Goal: Information Seeking & Learning: Learn about a topic

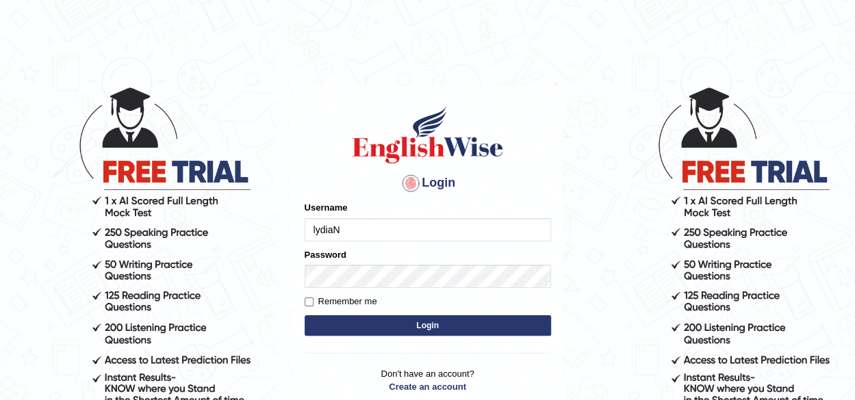
click at [365, 239] on input "lydiaN" at bounding box center [428, 229] width 246 height 23
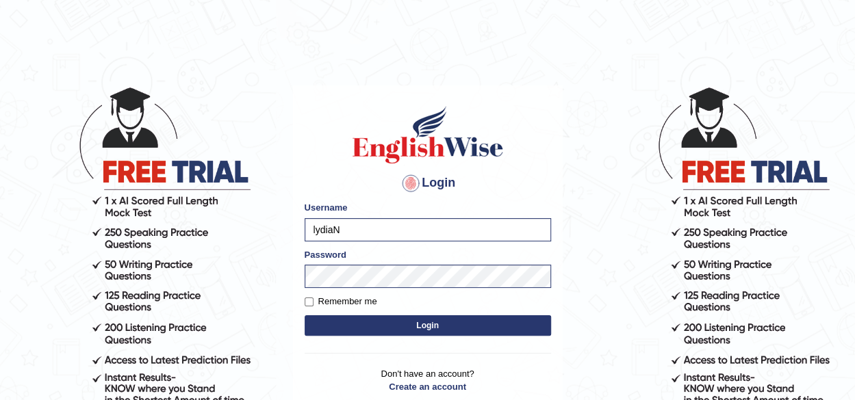
type input "rupali_australia"
click at [387, 333] on button "Login" at bounding box center [428, 325] width 246 height 21
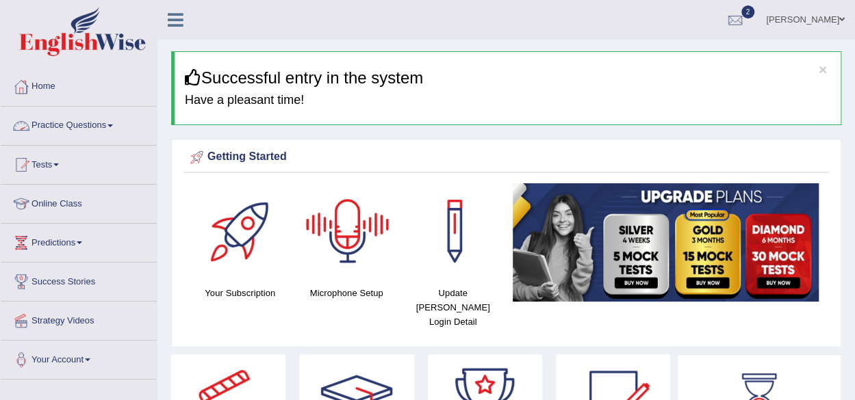
click at [71, 129] on link "Practice Questions" at bounding box center [79, 124] width 156 height 34
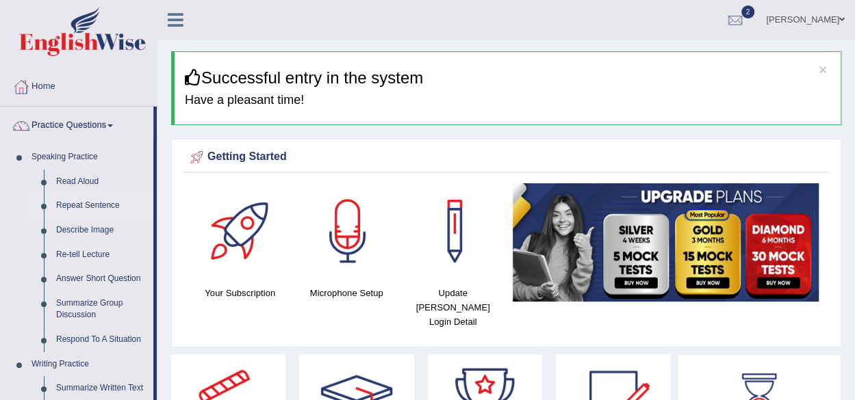
scroll to position [68, 0]
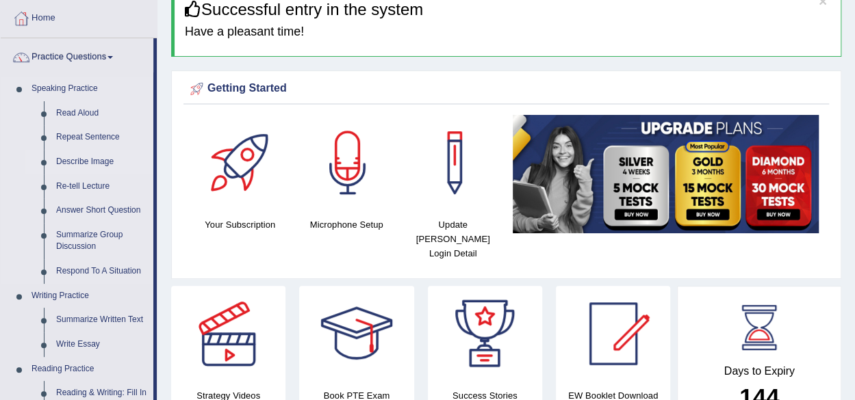
click at [95, 161] on link "Describe Image" at bounding box center [101, 162] width 103 height 25
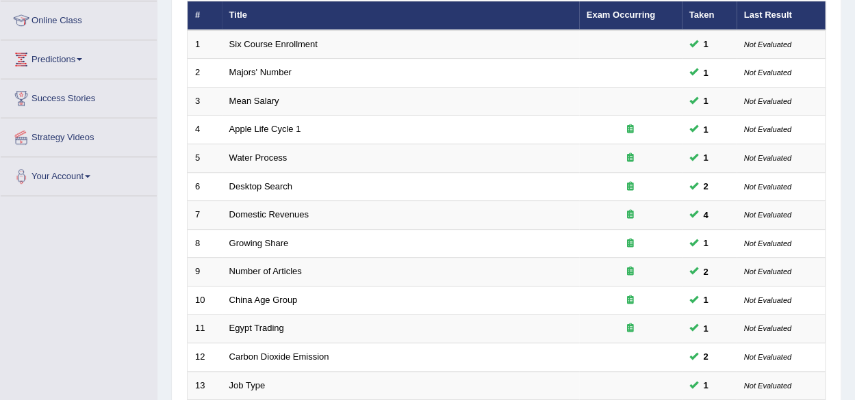
scroll to position [205, 0]
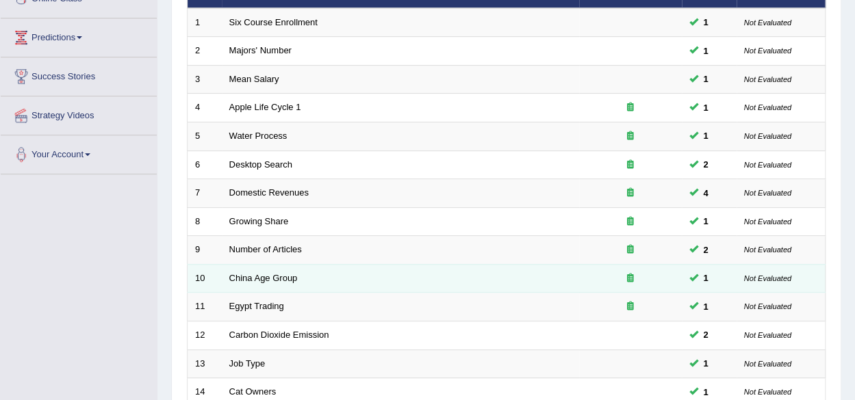
click at [240, 282] on td "China Age Group" at bounding box center [400, 278] width 357 height 29
click at [279, 273] on link "China Age Group" at bounding box center [263, 278] width 68 height 10
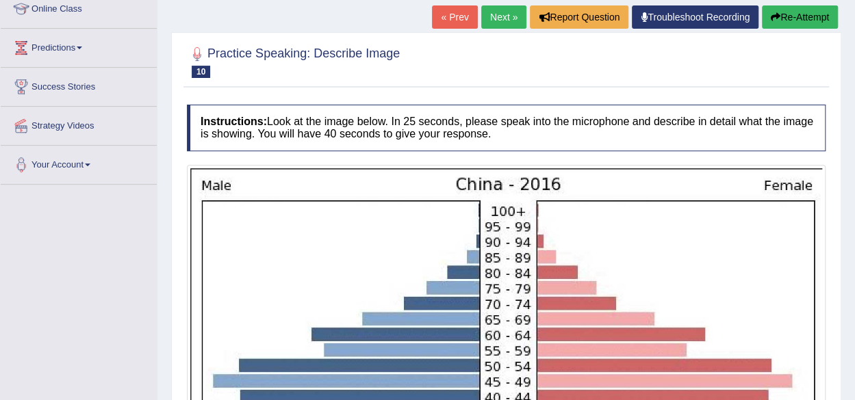
scroll to position [68, 0]
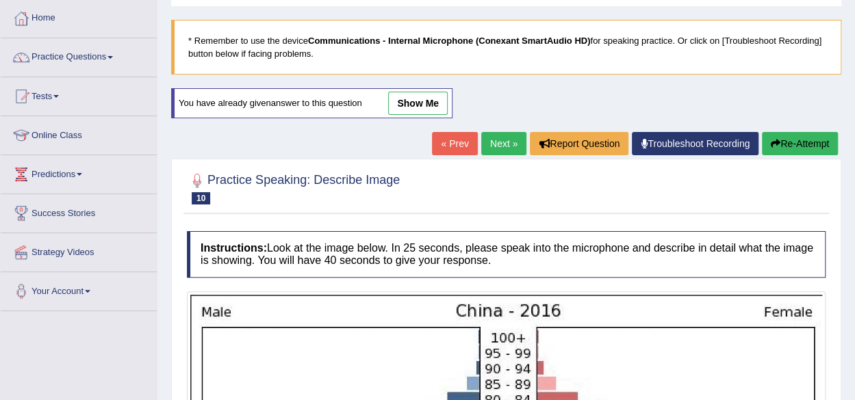
click at [493, 143] on link "Next »" at bounding box center [503, 143] width 45 height 23
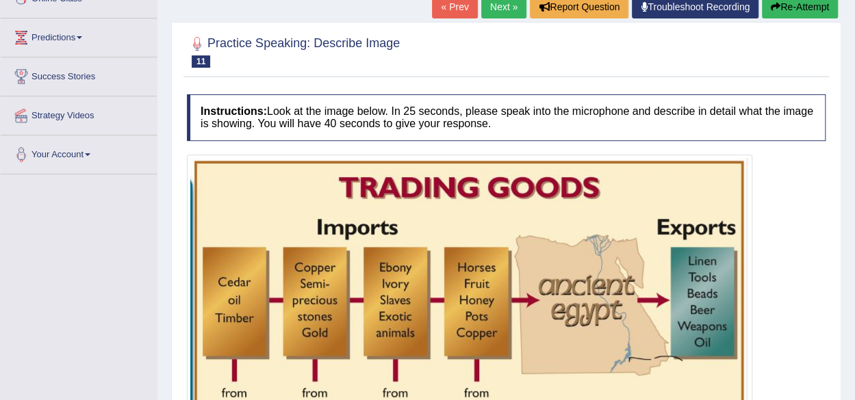
scroll to position [68, 0]
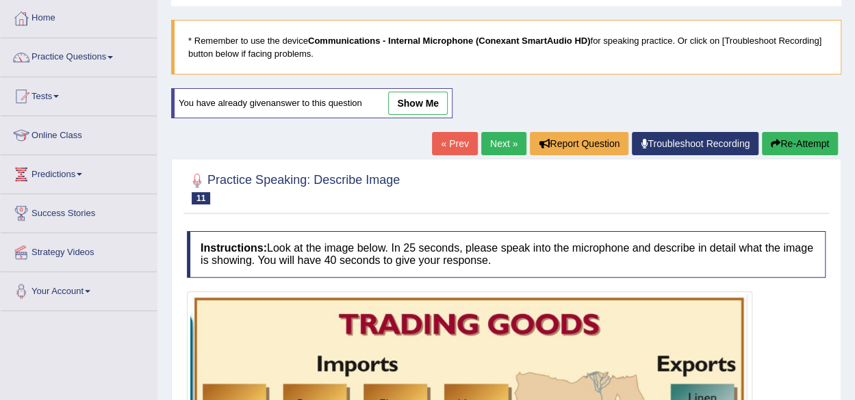
click at [481, 135] on link "Next »" at bounding box center [503, 143] width 45 height 23
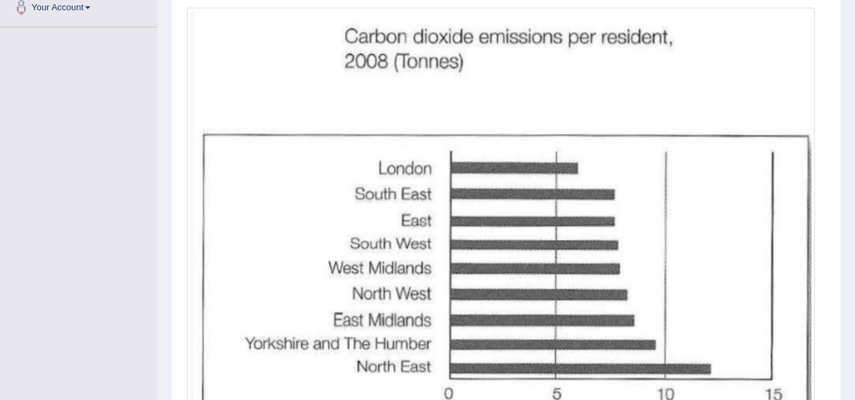
scroll to position [273, 0]
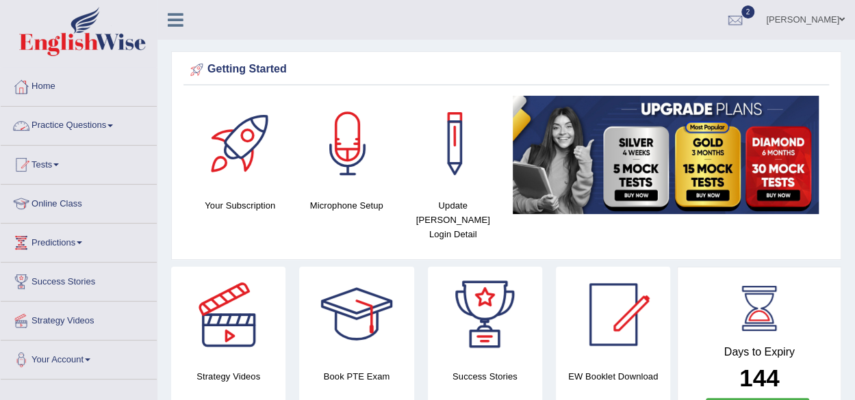
click at [56, 126] on link "Practice Questions" at bounding box center [79, 124] width 156 height 34
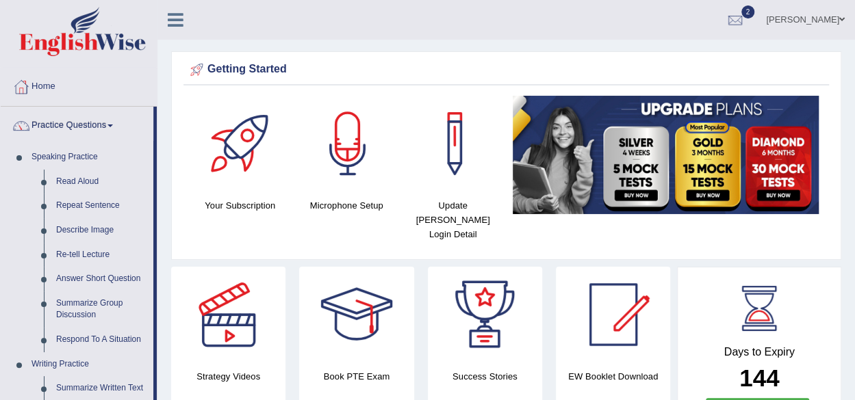
click at [54, 86] on link "Home" at bounding box center [79, 85] width 156 height 34
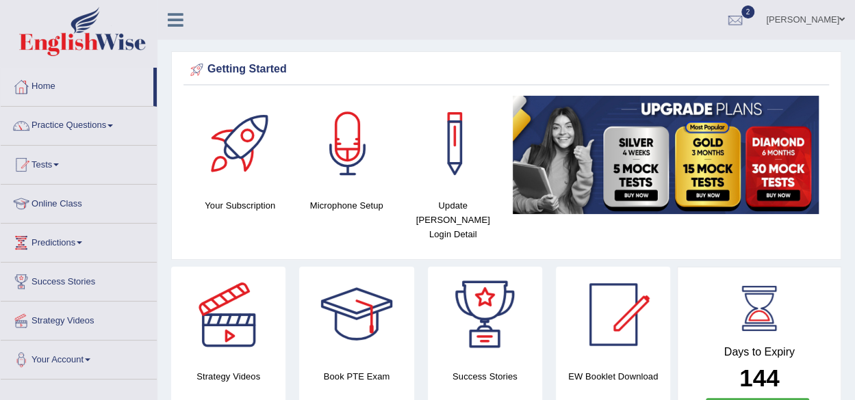
click at [59, 166] on link "Tests" at bounding box center [79, 163] width 156 height 34
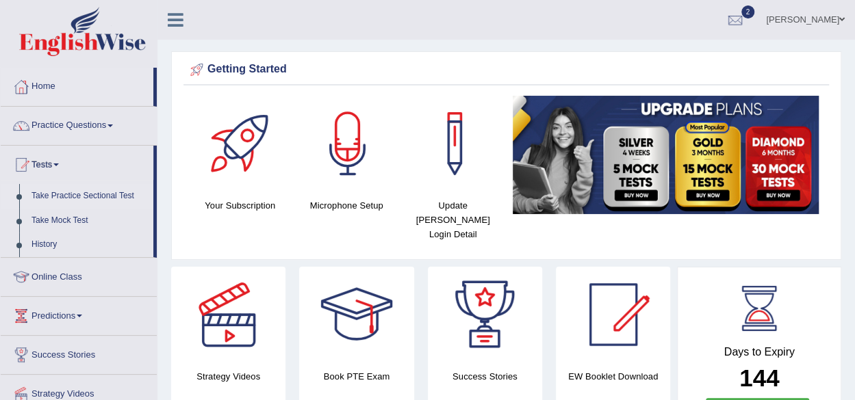
click at [56, 195] on link "Take Practice Sectional Test" at bounding box center [89, 196] width 128 height 25
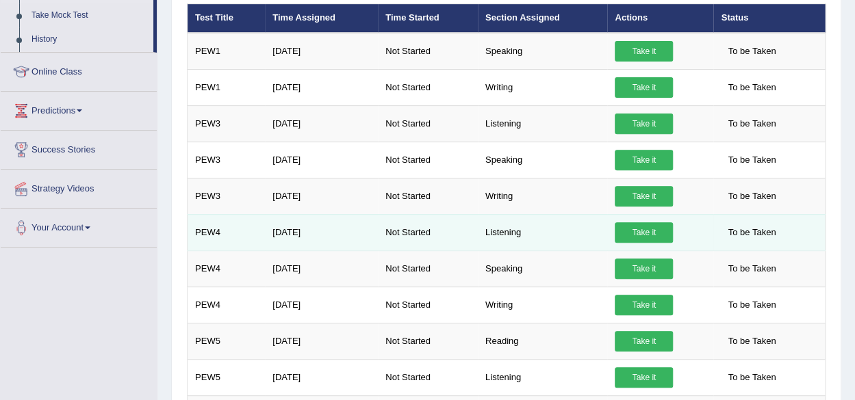
scroll to position [274, 0]
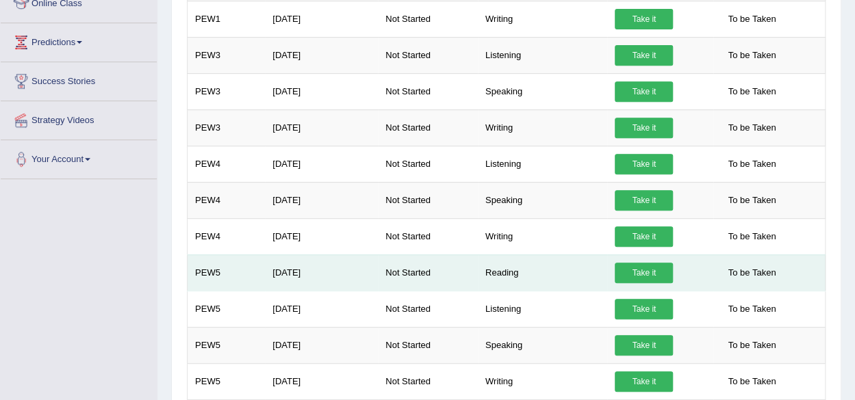
click at [622, 265] on link "Take it" at bounding box center [643, 273] width 58 height 21
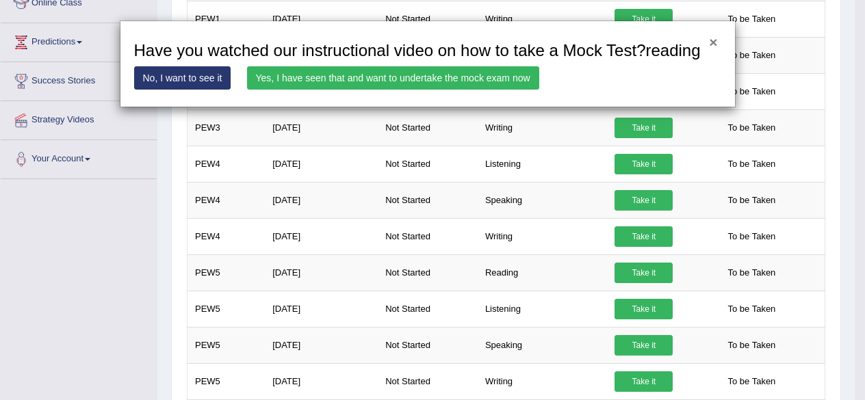
click at [710, 40] on button "×" at bounding box center [713, 42] width 8 height 14
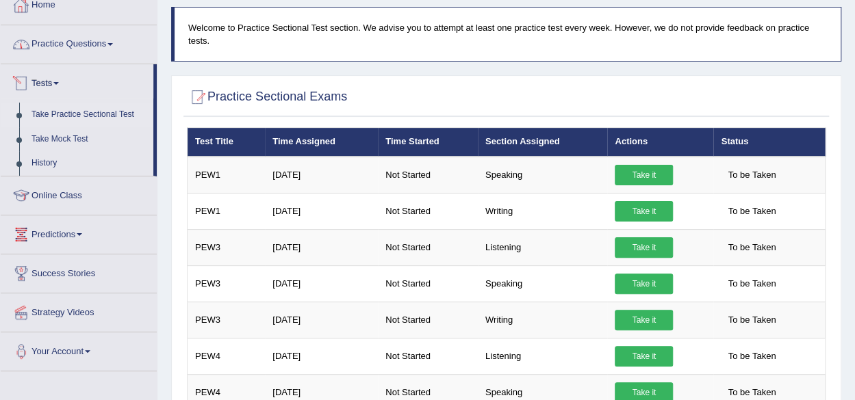
scroll to position [68, 0]
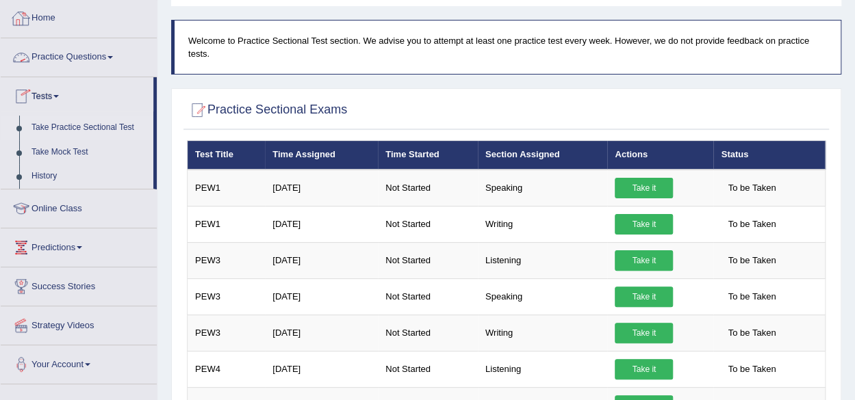
click at [62, 51] on link "Practice Questions" at bounding box center [79, 55] width 156 height 34
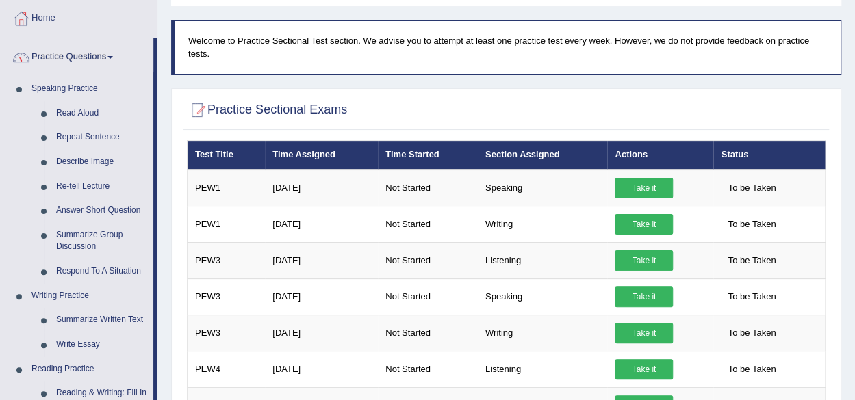
click at [73, 60] on link "Practice Questions" at bounding box center [77, 55] width 153 height 34
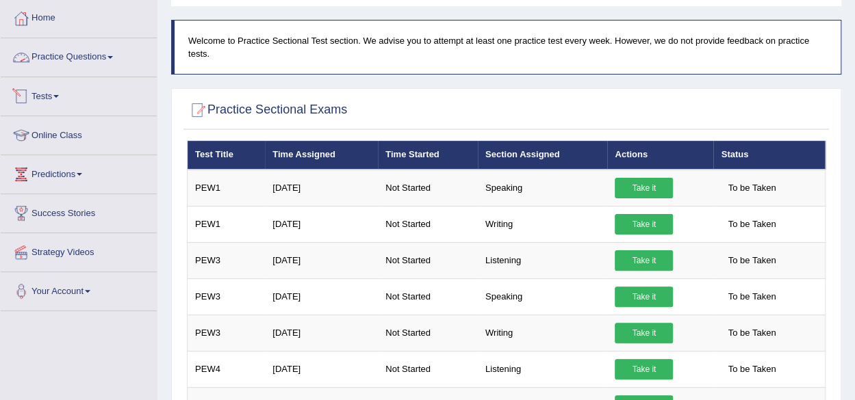
click at [53, 54] on link "Practice Questions" at bounding box center [79, 55] width 156 height 34
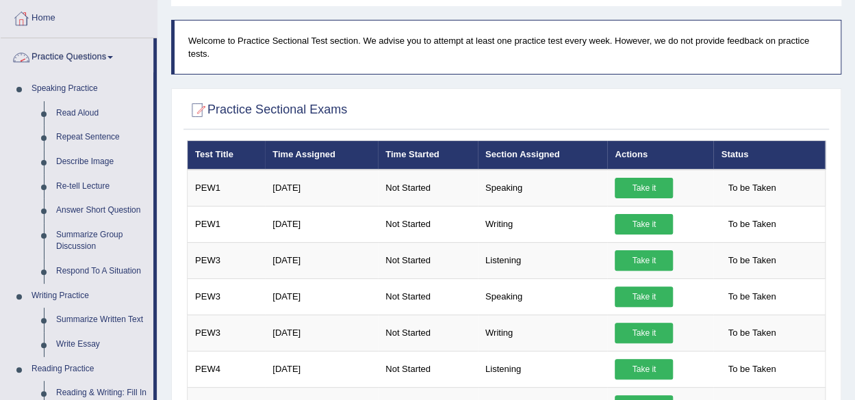
click at [60, 57] on link "Practice Questions" at bounding box center [77, 55] width 153 height 34
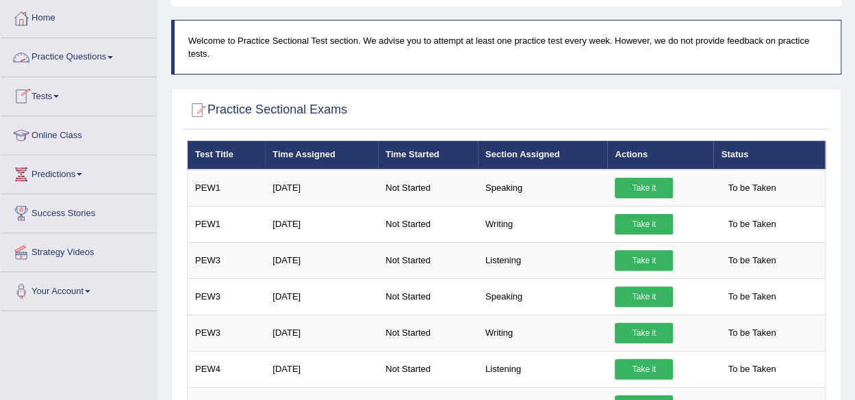
click at [63, 54] on link "Practice Questions" at bounding box center [79, 55] width 156 height 34
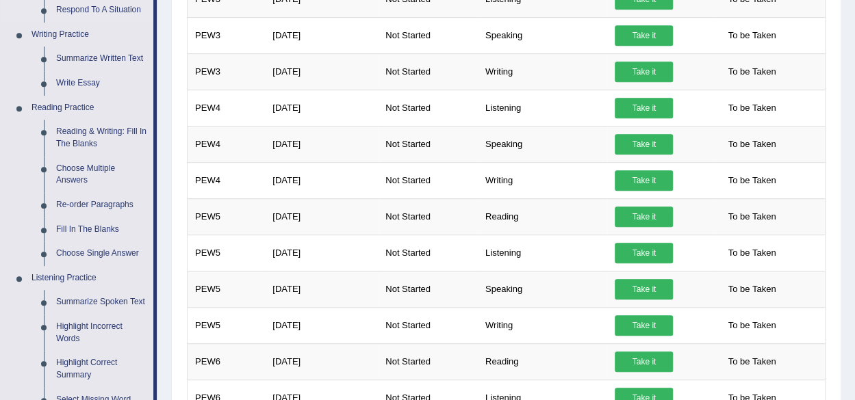
scroll to position [342, 0]
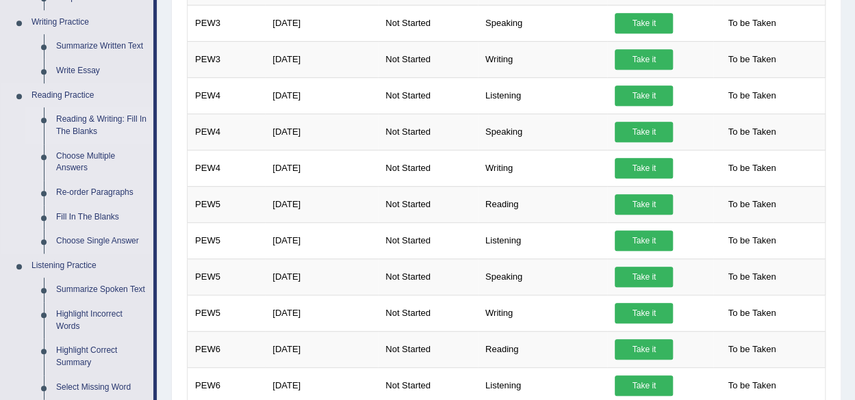
click at [89, 118] on link "Reading & Writing: Fill In The Blanks" at bounding box center [101, 125] width 103 height 36
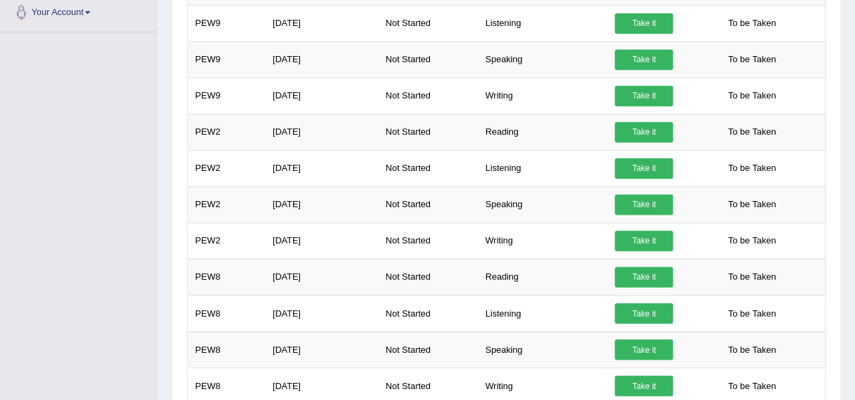
scroll to position [963, 0]
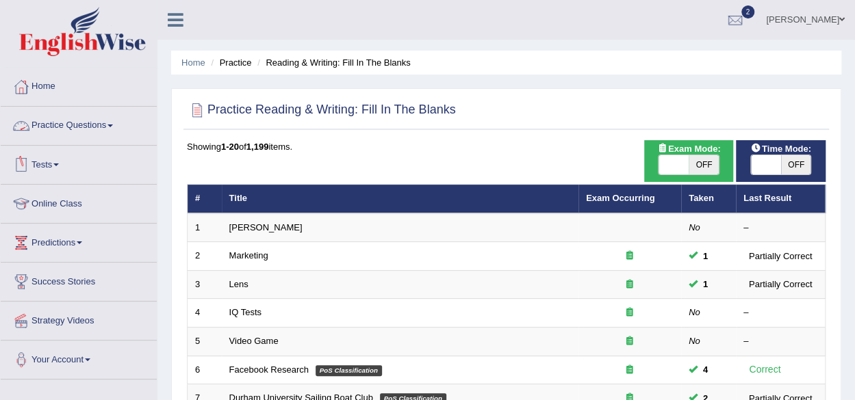
click at [79, 121] on link "Practice Questions" at bounding box center [79, 124] width 156 height 34
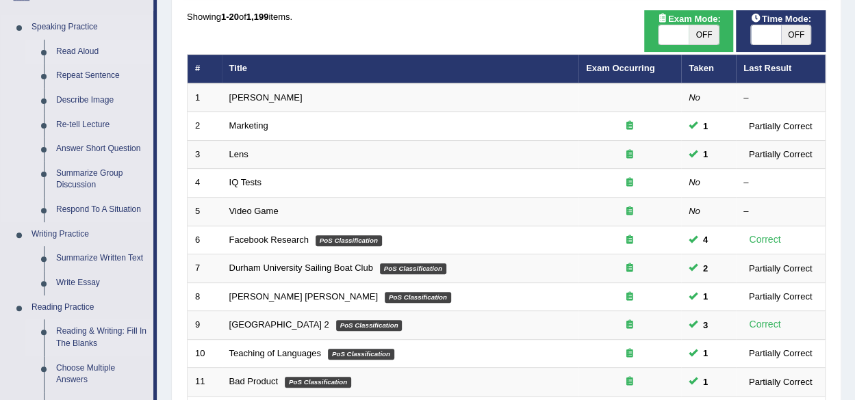
scroll to position [205, 0]
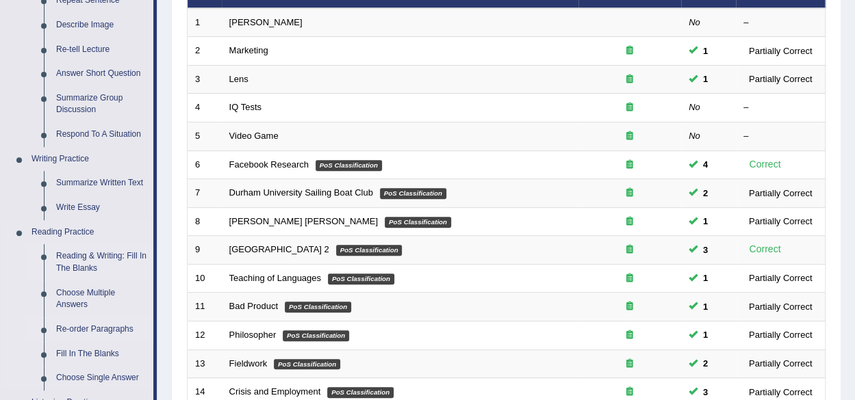
click at [96, 331] on link "Re-order Paragraphs" at bounding box center [101, 330] width 103 height 25
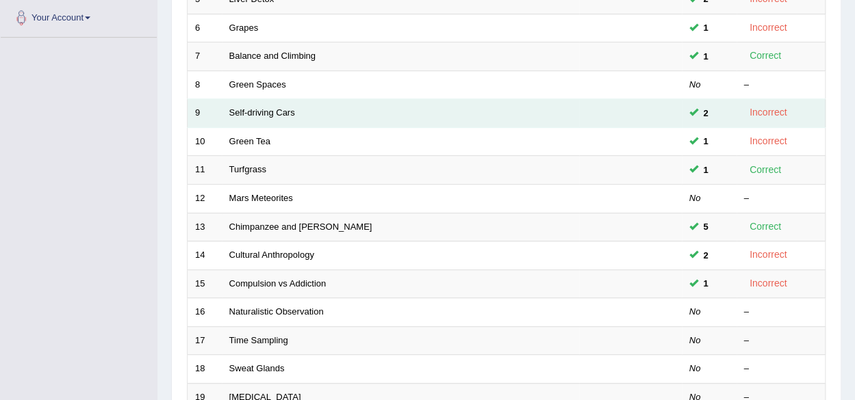
scroll to position [479, 0]
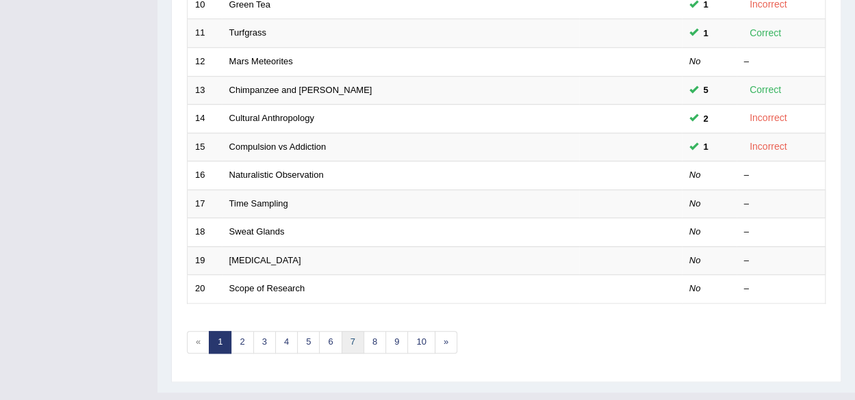
click at [356, 343] on link "7" at bounding box center [352, 342] width 23 height 23
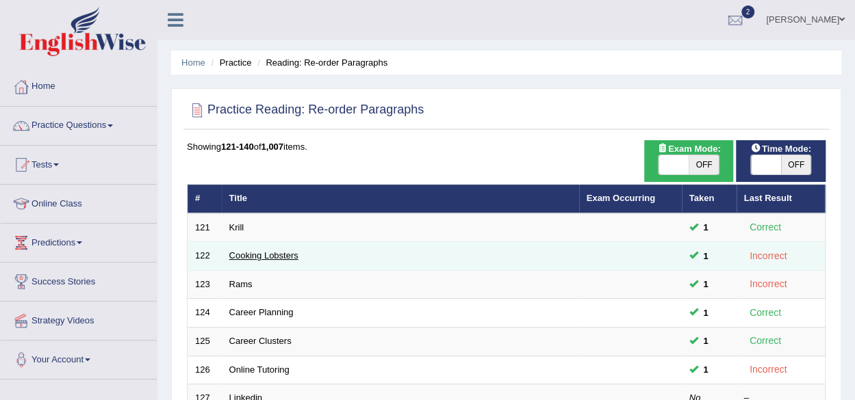
click at [279, 257] on link "Cooking Lobsters" at bounding box center [263, 255] width 69 height 10
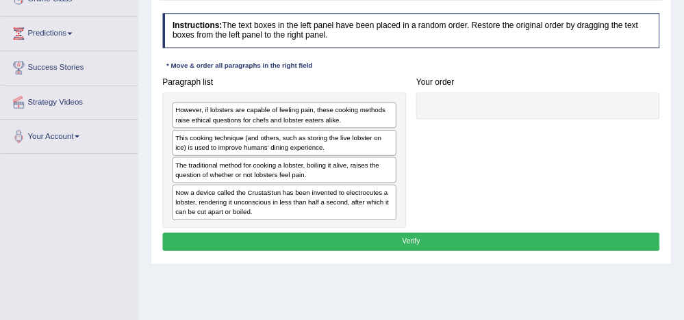
scroll to position [205, 0]
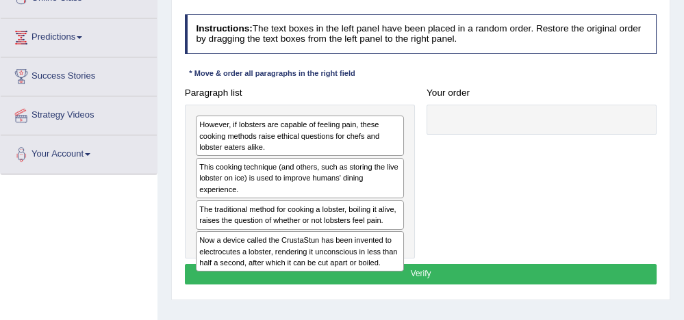
drag, startPoint x: 697, startPoint y: 6, endPoint x: 354, endPoint y: 80, distance: 350.0
click at [354, 83] on div "Paragraph list However, if lobsters are capable of feeling pain, these cooking …" at bounding box center [300, 171] width 242 height 176
click at [261, 206] on div "The traditional method for cooking a lobster, boiling it alive, raises the ques…" at bounding box center [300, 214] width 208 height 29
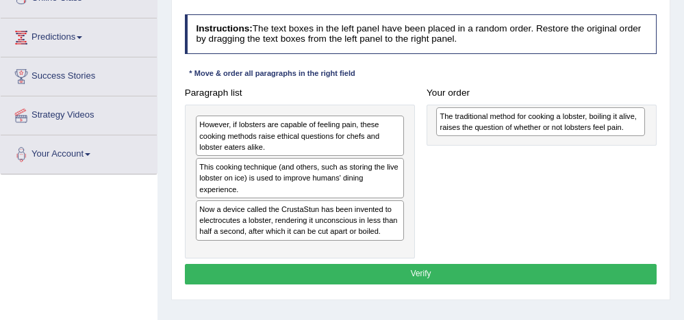
drag, startPoint x: 257, startPoint y: 211, endPoint x: 543, endPoint y: 124, distance: 298.9
click at [543, 124] on div "The traditional method for cooking a lobster, boiling it alive, raises the ques…" at bounding box center [540, 121] width 209 height 29
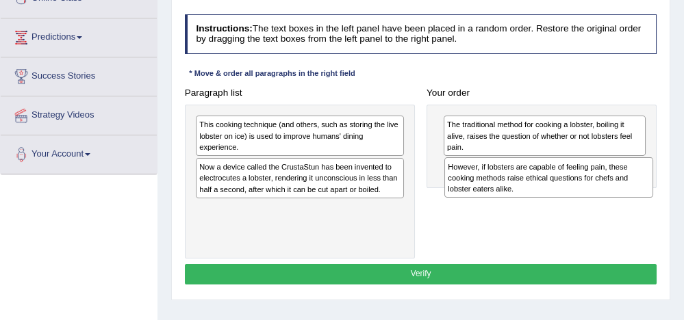
drag, startPoint x: 272, startPoint y: 137, endPoint x: 567, endPoint y: 192, distance: 300.8
click at [567, 192] on div "However, if lobsters are capable of feeling pain, these cooking methods raise e…" at bounding box center [548, 177] width 209 height 40
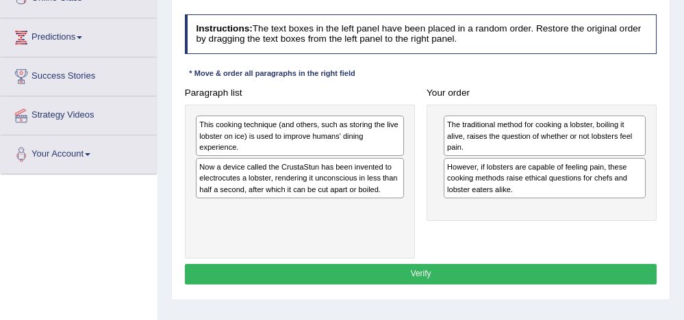
click at [276, 179] on div "Now a device called the CrustaStun has been invented to electrocutes a lobster,…" at bounding box center [300, 178] width 208 height 40
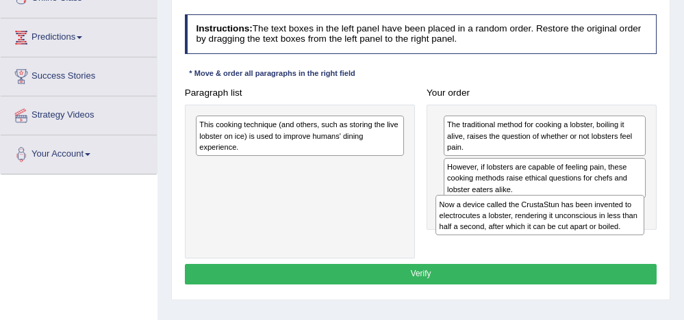
drag, startPoint x: 241, startPoint y: 164, endPoint x: 526, endPoint y: 223, distance: 291.4
click at [526, 223] on div "Now a device called the CrustaStun has been invented to electrocutes a lobster,…" at bounding box center [539, 215] width 209 height 40
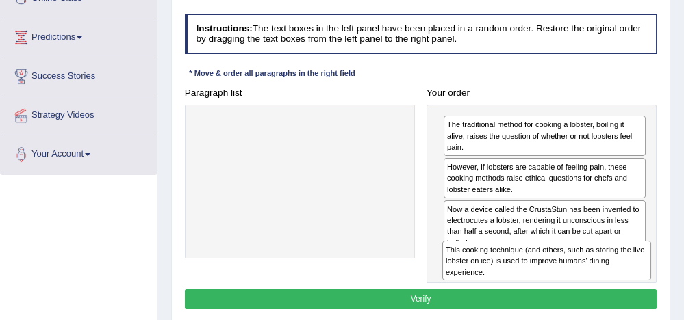
drag, startPoint x: 402, startPoint y: 201, endPoint x: 562, endPoint y: 283, distance: 179.6
click at [562, 283] on div "Instructions: The text boxes in the left panel have been placed in a random ord…" at bounding box center [420, 164] width 478 height 310
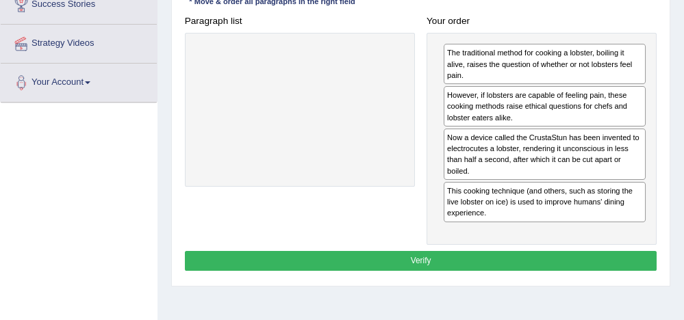
scroll to position [260, 0]
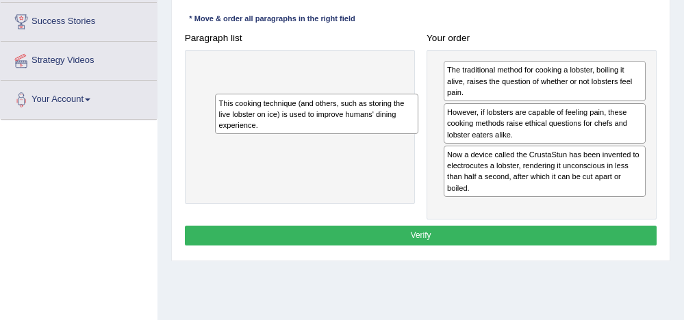
drag, startPoint x: 497, startPoint y: 214, endPoint x: 233, endPoint y: 124, distance: 279.2
click at [233, 124] on div "This cooking technique (and others, such as storing the live lobster on ice) is…" at bounding box center [316, 114] width 203 height 40
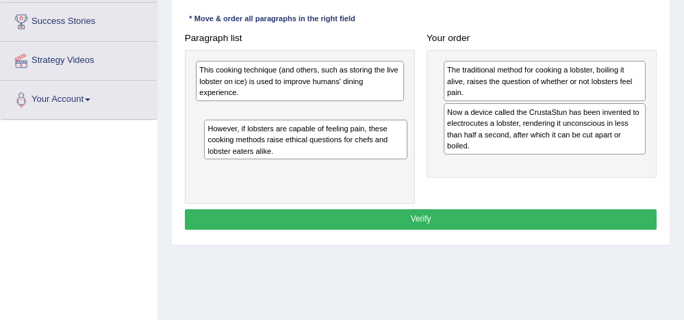
drag, startPoint x: 471, startPoint y: 125, endPoint x: 211, endPoint y: 154, distance: 261.7
click at [203, 156] on div "Paragraph list This cooking technique (and others, such as storing the live lob…" at bounding box center [421, 116] width 484 height 176
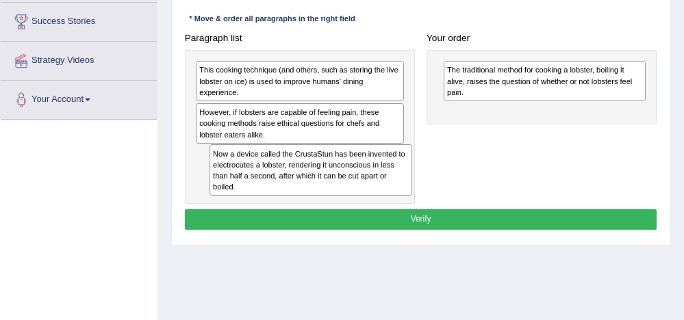
drag, startPoint x: 489, startPoint y: 129, endPoint x: 216, endPoint y: 190, distance: 279.2
click at [216, 191] on div "Now a device called the CrustaStun has been invented to electrocutes a lobster,…" at bounding box center [310, 169] width 203 height 51
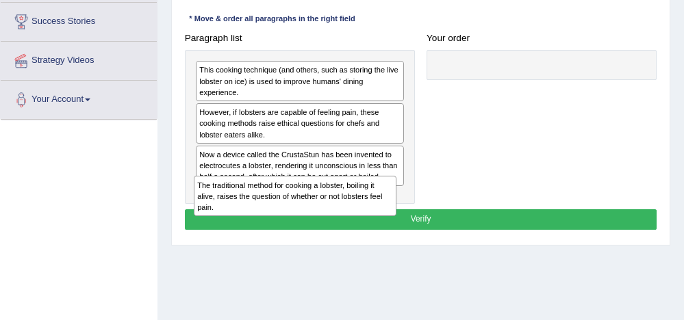
drag, startPoint x: 438, startPoint y: 159, endPoint x: 188, endPoint y: 217, distance: 256.4
click at [188, 217] on div "Instructions: The text boxes in the left panel have been placed in a random ord…" at bounding box center [420, 96] width 478 height 285
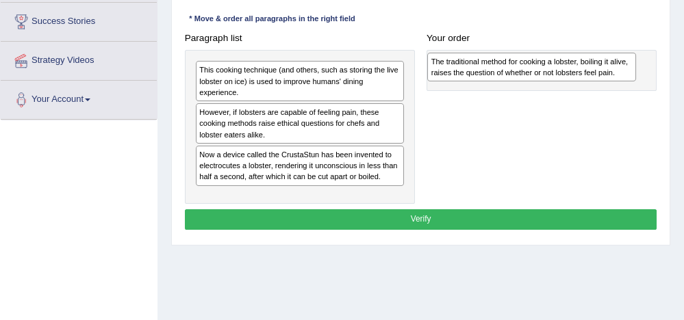
drag, startPoint x: 281, startPoint y: 205, endPoint x: 556, endPoint y: 76, distance: 304.6
click at [556, 76] on div "The traditional method for cooking a lobster, boiling it alive, raises the ques…" at bounding box center [531, 67] width 209 height 29
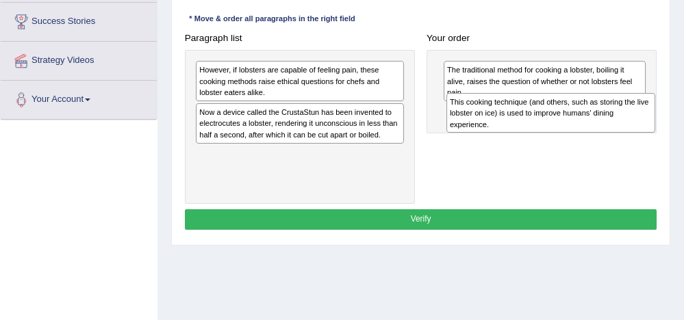
drag, startPoint x: 248, startPoint y: 76, endPoint x: 545, endPoint y: 120, distance: 300.9
click at [545, 120] on div "This cooking technique (and others, such as storing the live lobster on ice) is…" at bounding box center [550, 113] width 209 height 40
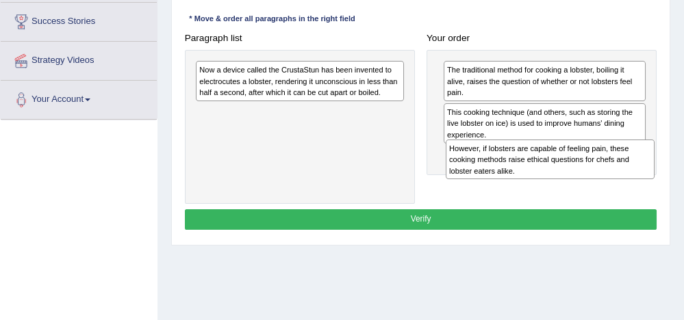
drag, startPoint x: 272, startPoint y: 84, endPoint x: 569, endPoint y: 182, distance: 312.7
click at [569, 182] on div "Paragraph list However, if lobsters are capable of feeling pain, these cooking …" at bounding box center [421, 116] width 484 height 176
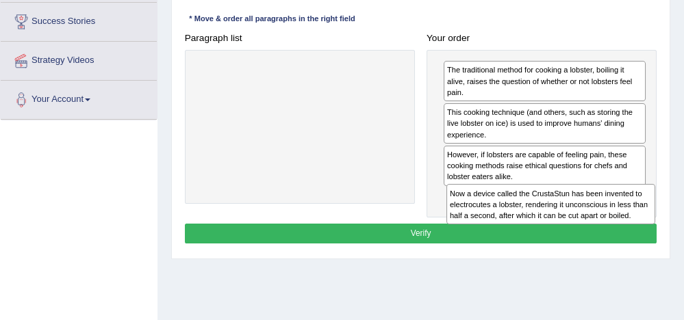
drag, startPoint x: 259, startPoint y: 75, endPoint x: 557, endPoint y: 226, distance: 333.9
click at [557, 226] on div "Instructions: The text boxes in the left panel have been placed in a random ord…" at bounding box center [420, 103] width 478 height 299
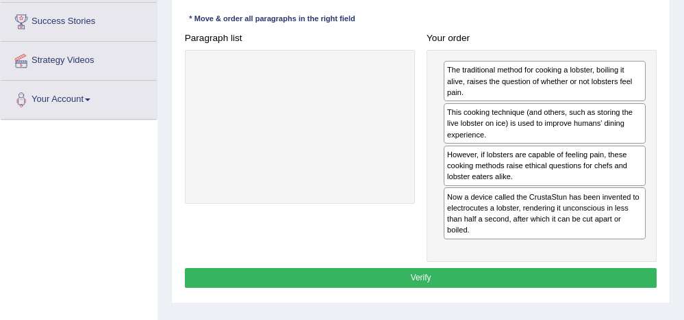
click at [386, 272] on button "Verify" at bounding box center [421, 278] width 472 height 20
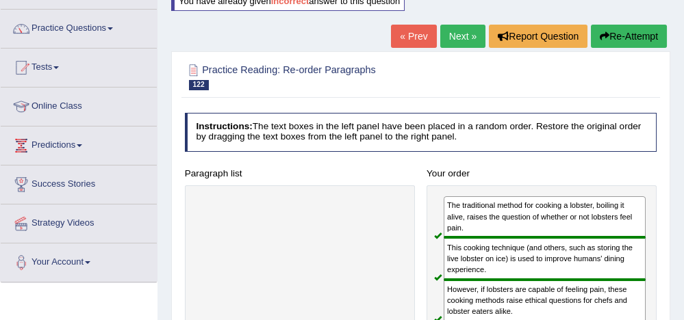
scroll to position [96, 0]
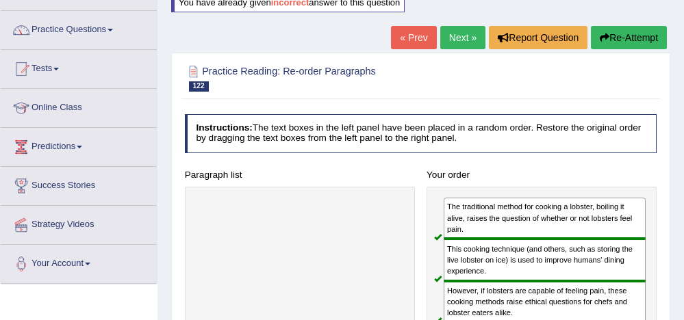
click at [449, 42] on link "Next »" at bounding box center [462, 37] width 45 height 23
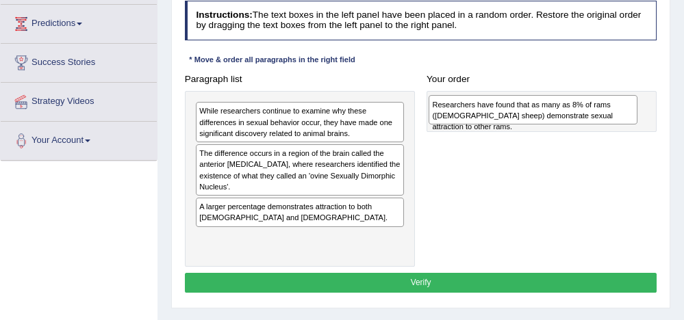
drag, startPoint x: 274, startPoint y: 236, endPoint x: 552, endPoint y: 109, distance: 304.7
click at [552, 109] on div "Researchers have found that as many as 8% of rams ([DEMOGRAPHIC_DATA] sheep) de…" at bounding box center [532, 109] width 209 height 29
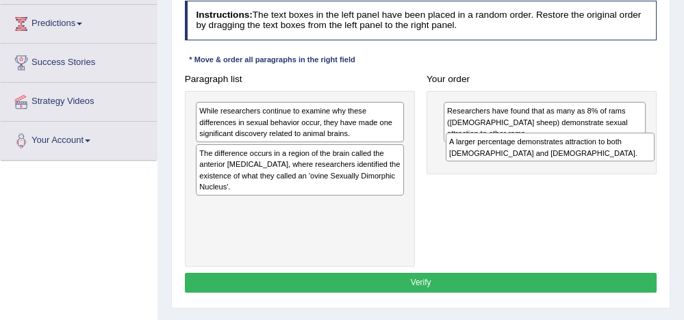
drag, startPoint x: 255, startPoint y: 210, endPoint x: 552, endPoint y: 158, distance: 301.5
click at [552, 158] on div "A larger percentage demonstrates attraction to both [DEMOGRAPHIC_DATA] and [DEM…" at bounding box center [549, 147] width 209 height 29
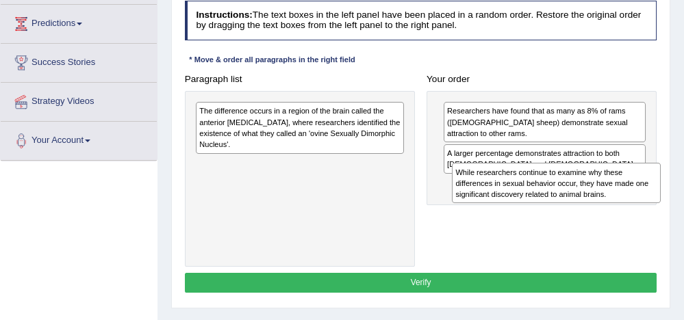
drag, startPoint x: 273, startPoint y: 111, endPoint x: 534, endPoint y: 177, distance: 269.5
click at [534, 177] on div "While researchers continue to examine why these differences in sexual behavior …" at bounding box center [556, 183] width 209 height 40
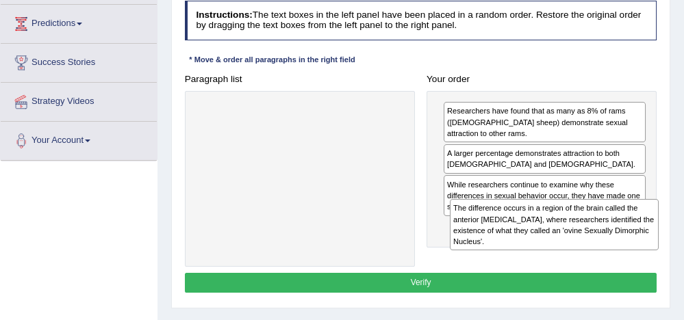
drag, startPoint x: 320, startPoint y: 116, endPoint x: 621, endPoint y: 237, distance: 324.9
click at [621, 237] on div "The difference occurs in a region of the brain called the anterior [MEDICAL_DAT…" at bounding box center [554, 224] width 209 height 51
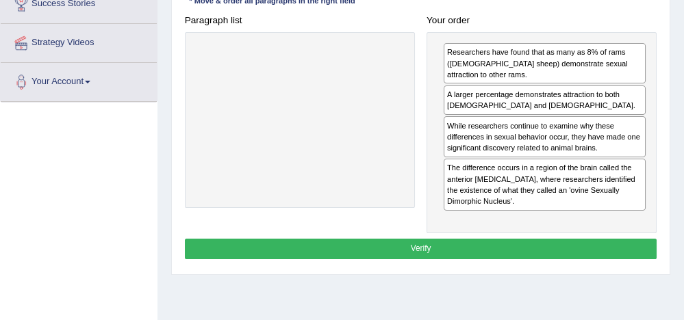
scroll to position [284, 0]
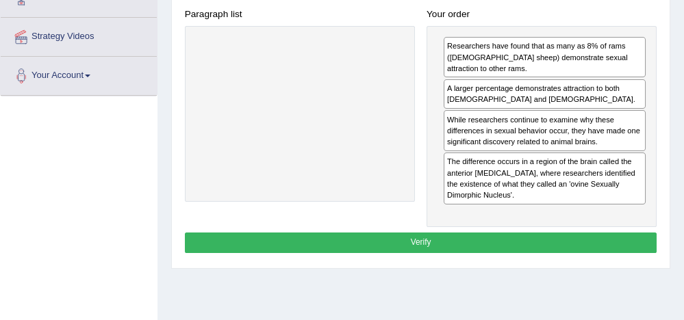
click at [433, 233] on button "Verify" at bounding box center [421, 243] width 472 height 20
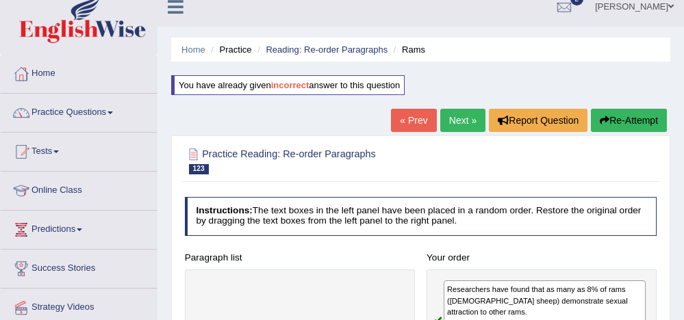
scroll to position [174, 0]
